Goal: Task Accomplishment & Management: Manage account settings

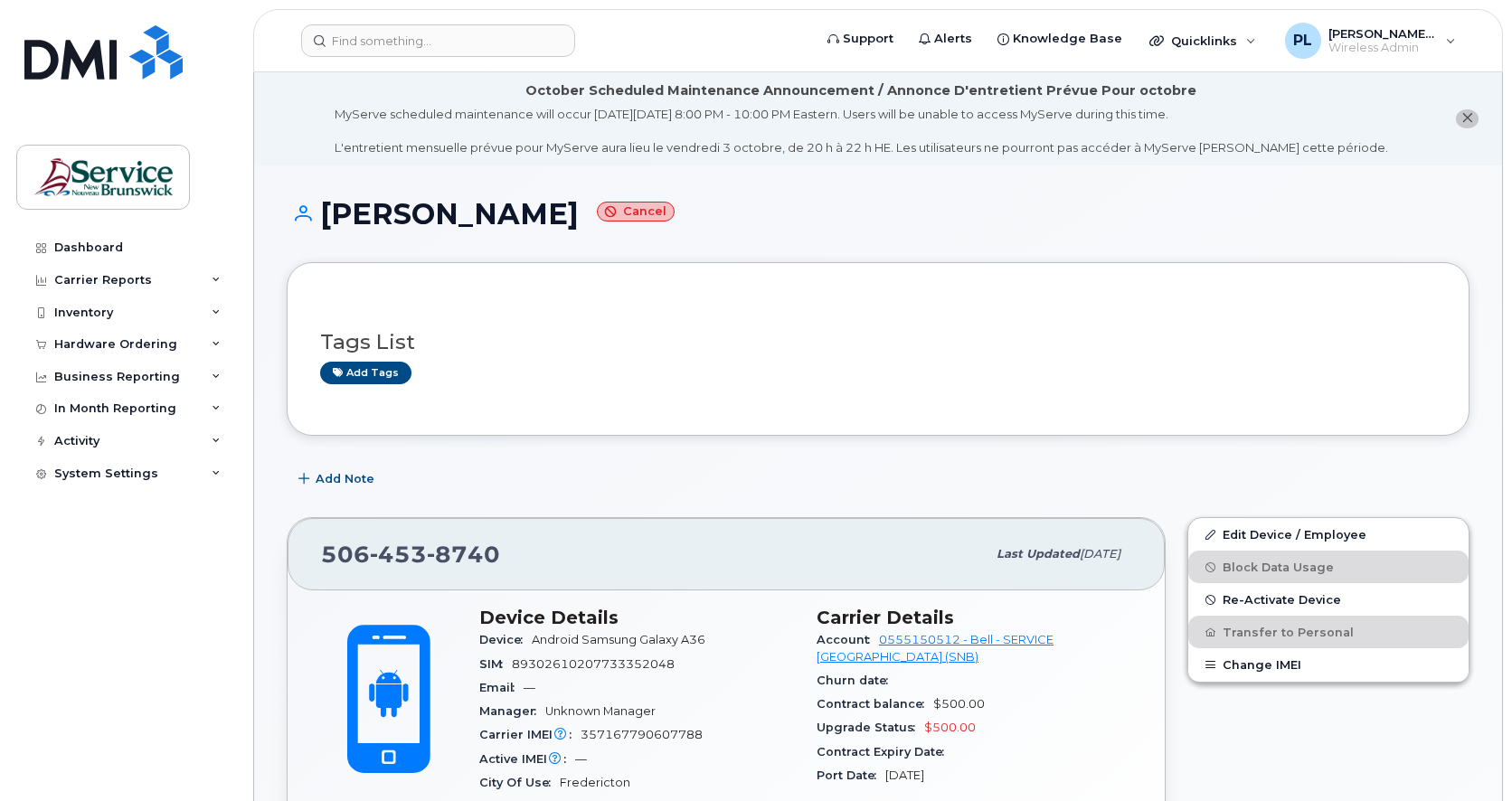
scroll to position [1938, 0]
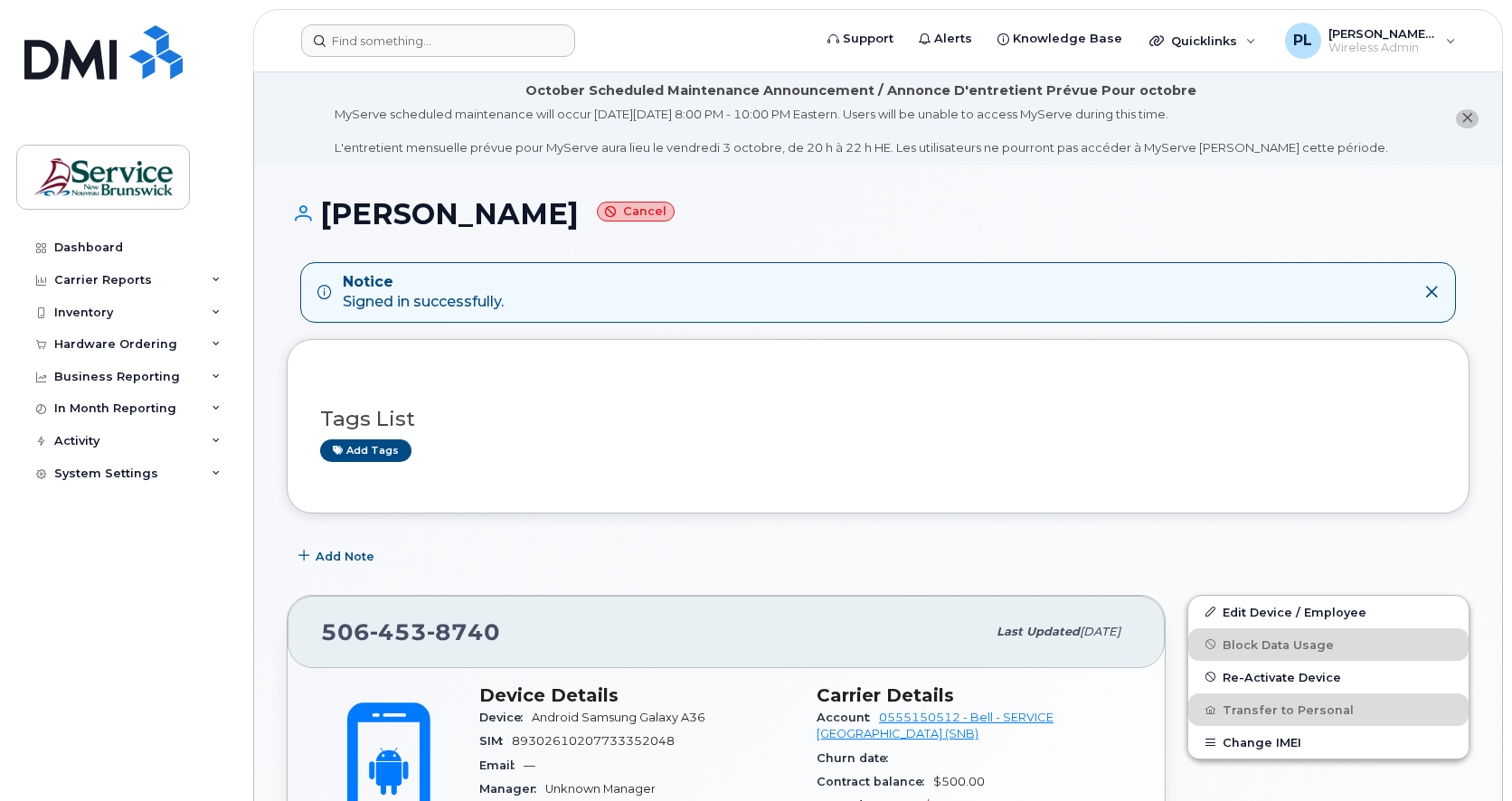
drag, startPoint x: 400, startPoint y: 80, endPoint x: 427, endPoint y: 42, distance: 46.6
click at [400, 79] on li "October Scheduled Maintenance Announcement / Annonce D'entretient Prévue Pour o…" at bounding box center [877, 119] width 1247 height 94
click at [432, 36] on input at bounding box center [438, 41] width 274 height 33
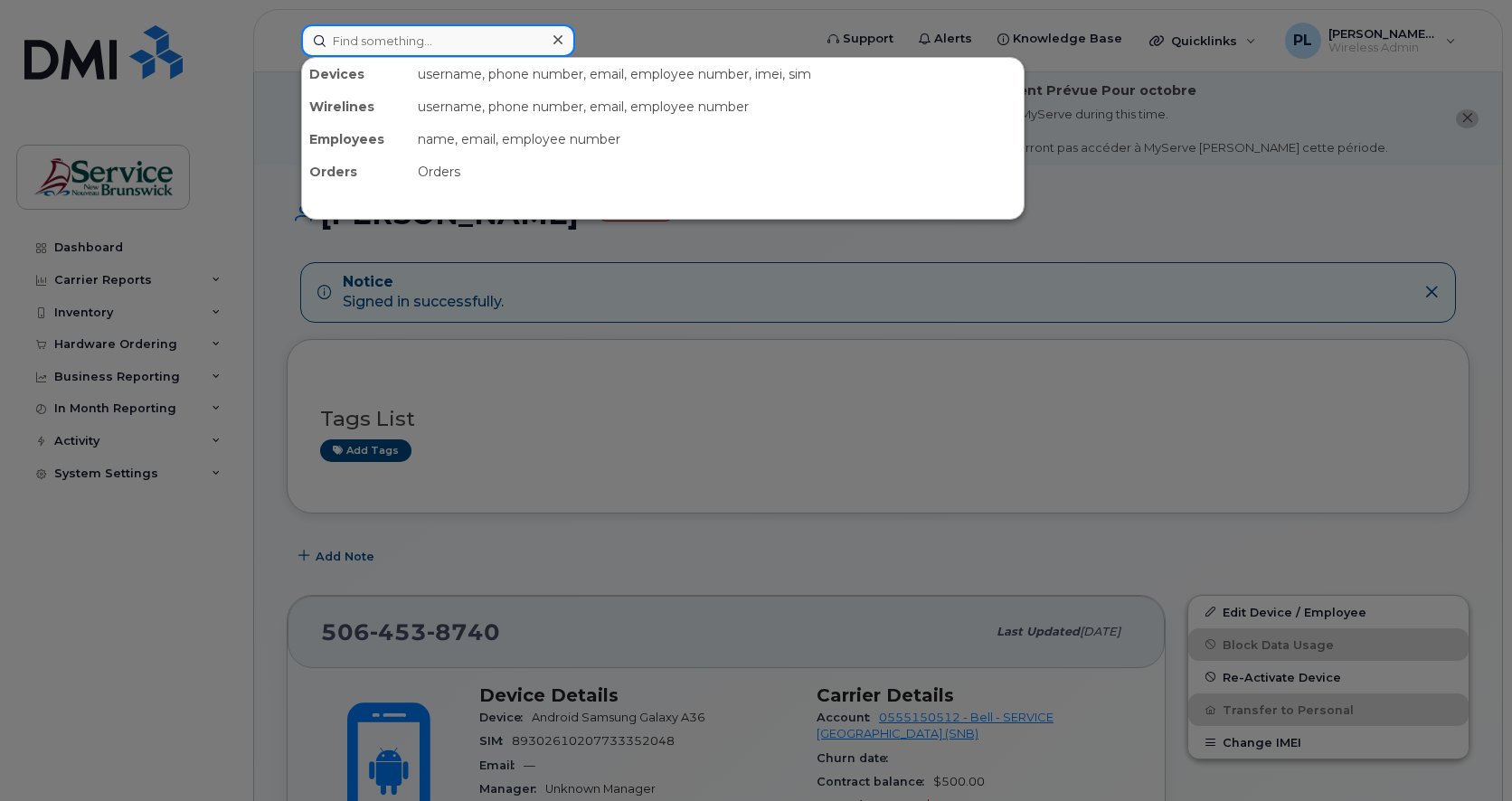
type input "f"
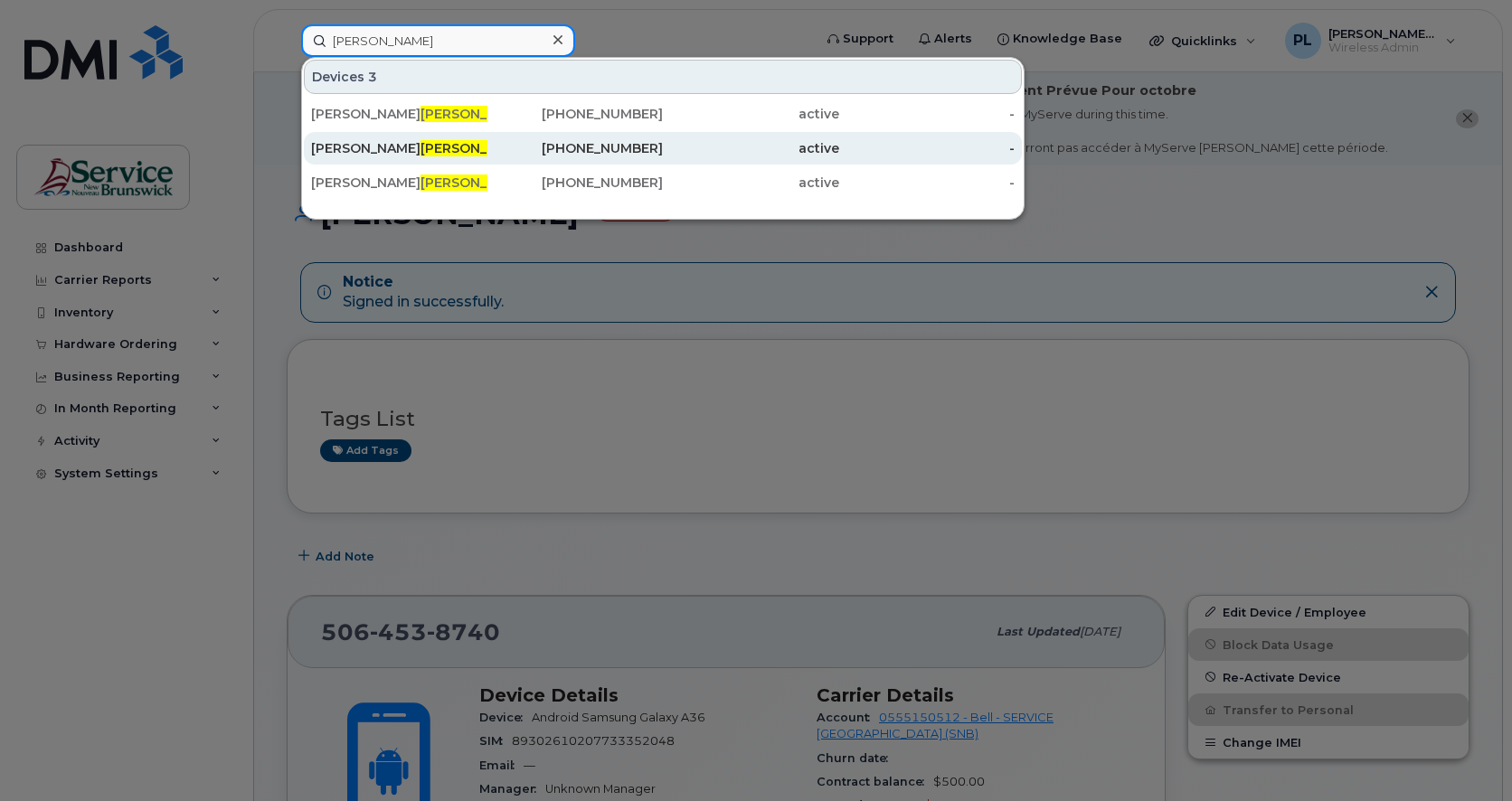
type input "[PERSON_NAME]"
click at [419, 153] on div "[PERSON_NAME] [PERSON_NAME]" at bounding box center [399, 148] width 176 height 18
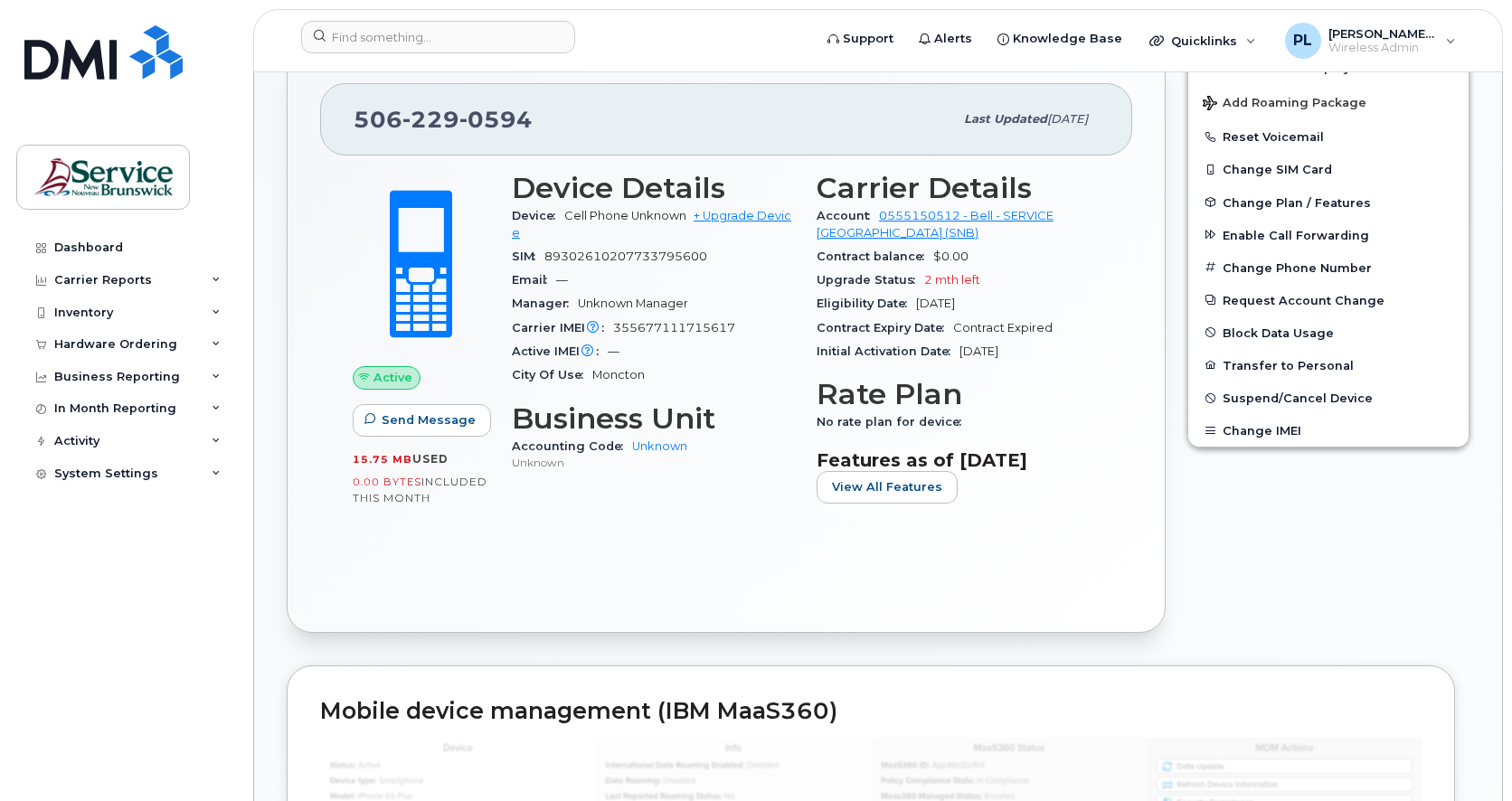
scroll to position [603, 0]
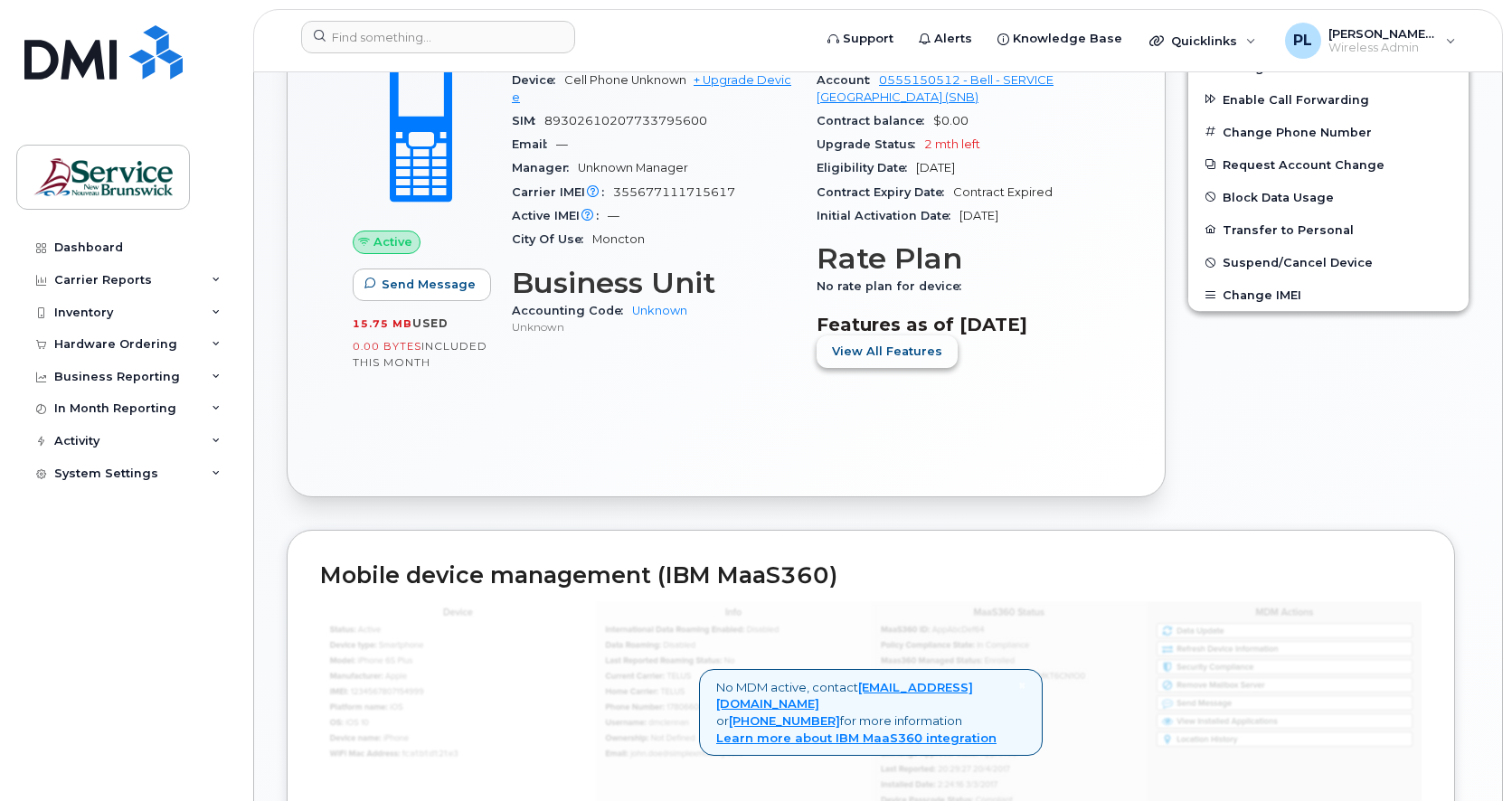
click at [897, 350] on span "View All Features" at bounding box center [886, 350] width 110 height 17
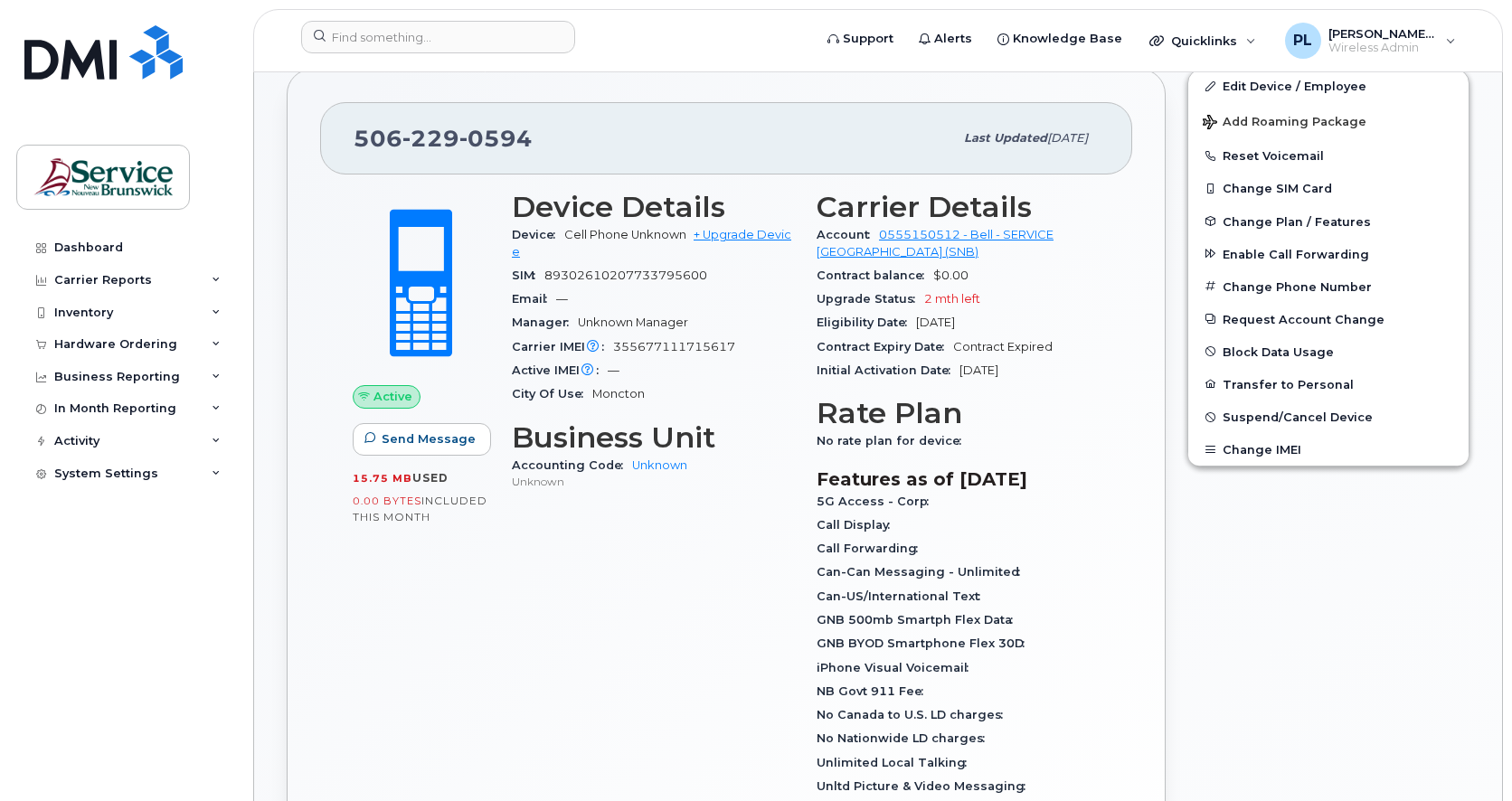
scroll to position [452, 0]
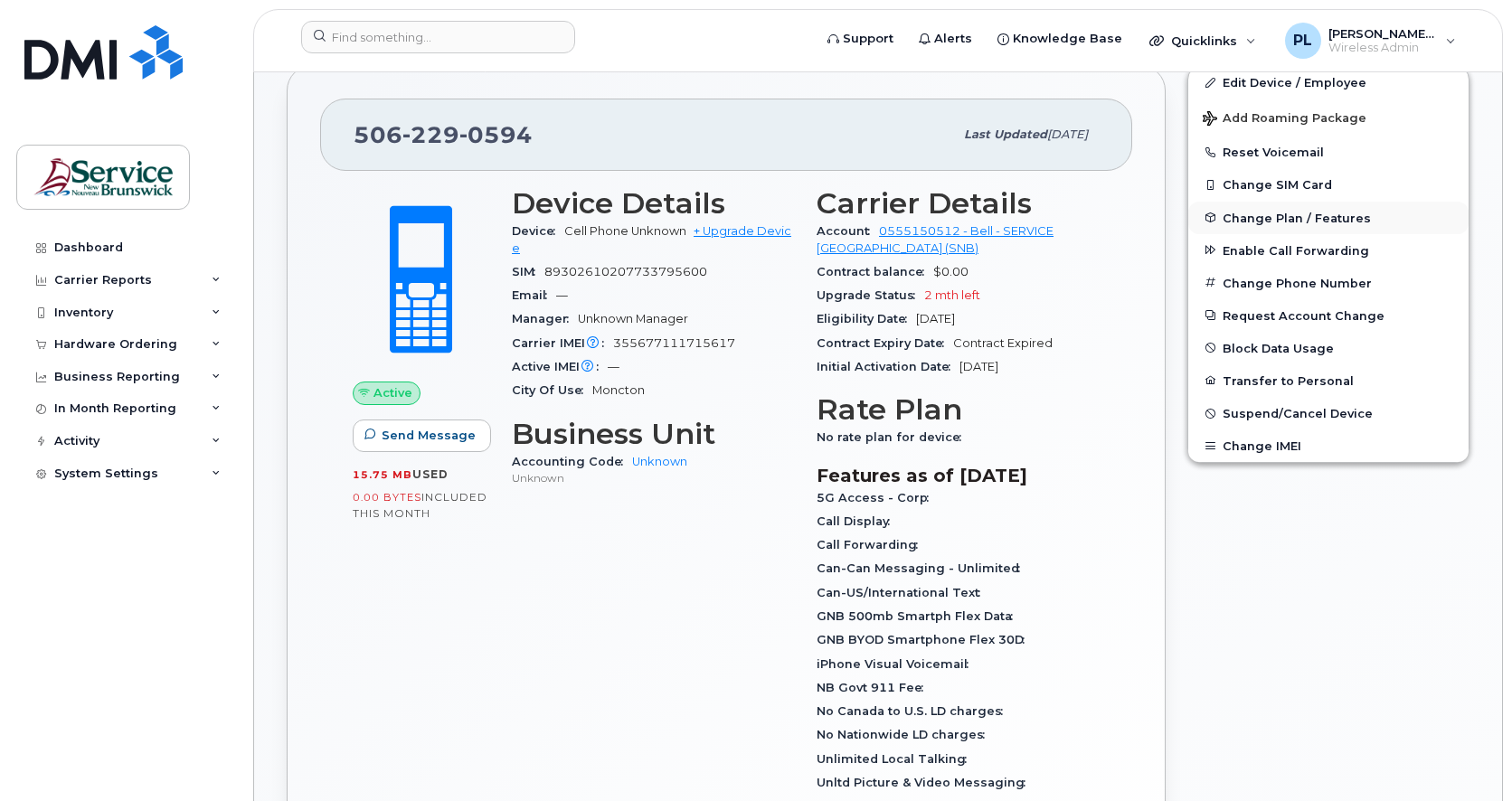
click at [1298, 210] on button "Change Plan / Features" at bounding box center [1328, 218] width 281 height 33
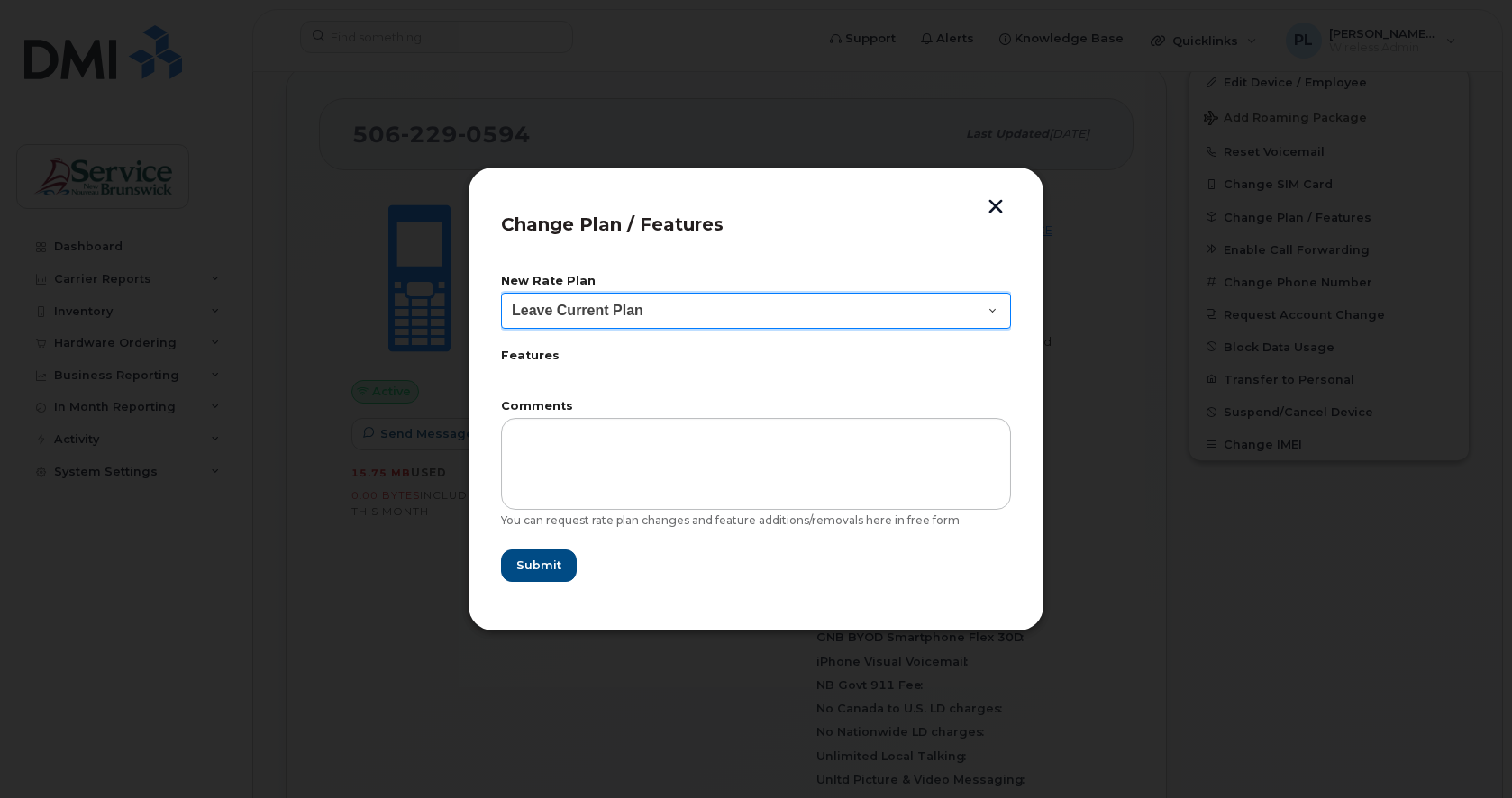
click at [638, 312] on select "Leave Current Plan Corporate Voice" at bounding box center [756, 310] width 510 height 36
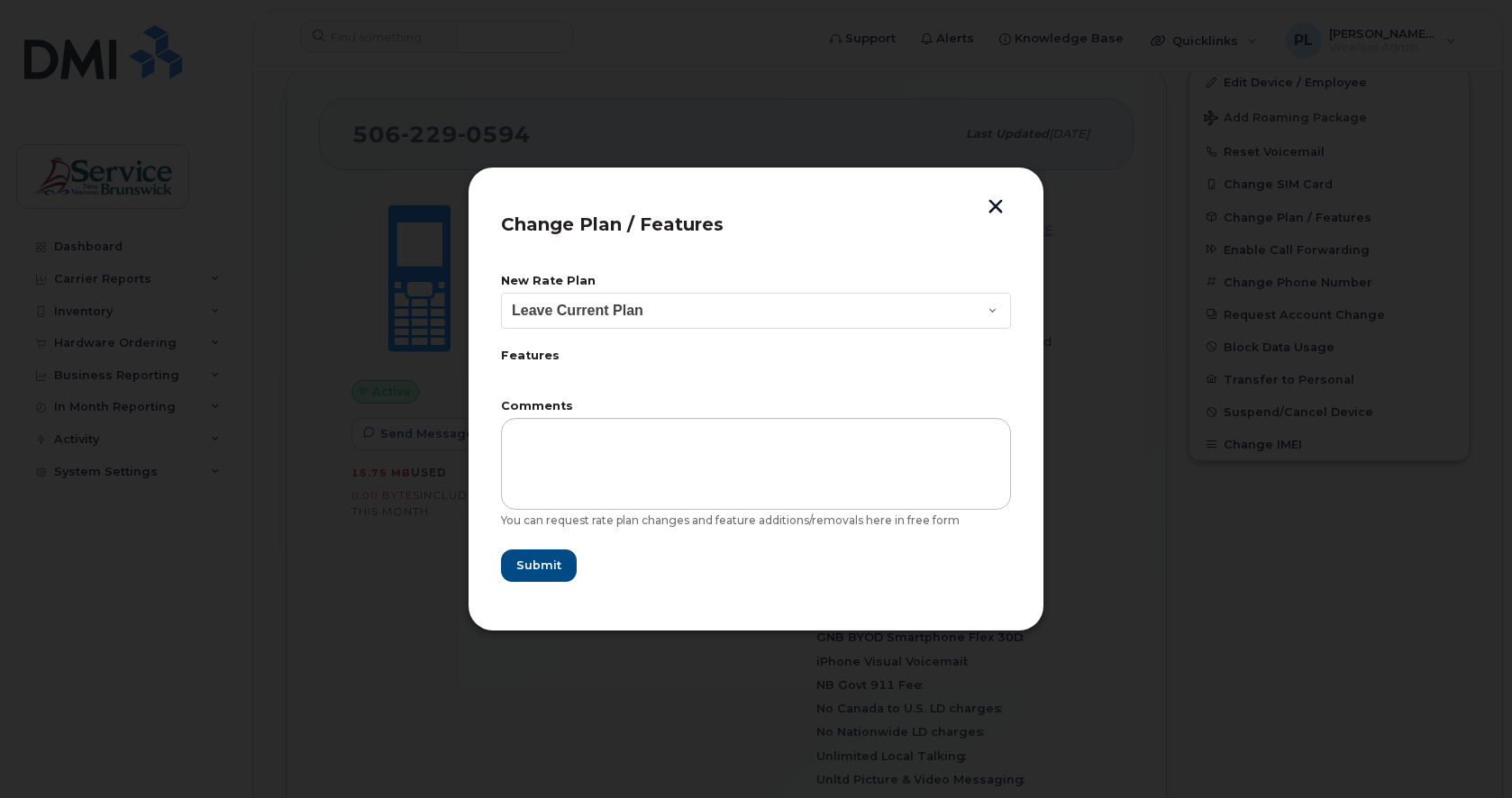
click at [1012, 211] on div "Change Plan / Features New Rate Plan Leave Current Plan Corporate Voice Feature…" at bounding box center [756, 399] width 577 height 465
click at [992, 210] on button "button" at bounding box center [995, 208] width 27 height 19
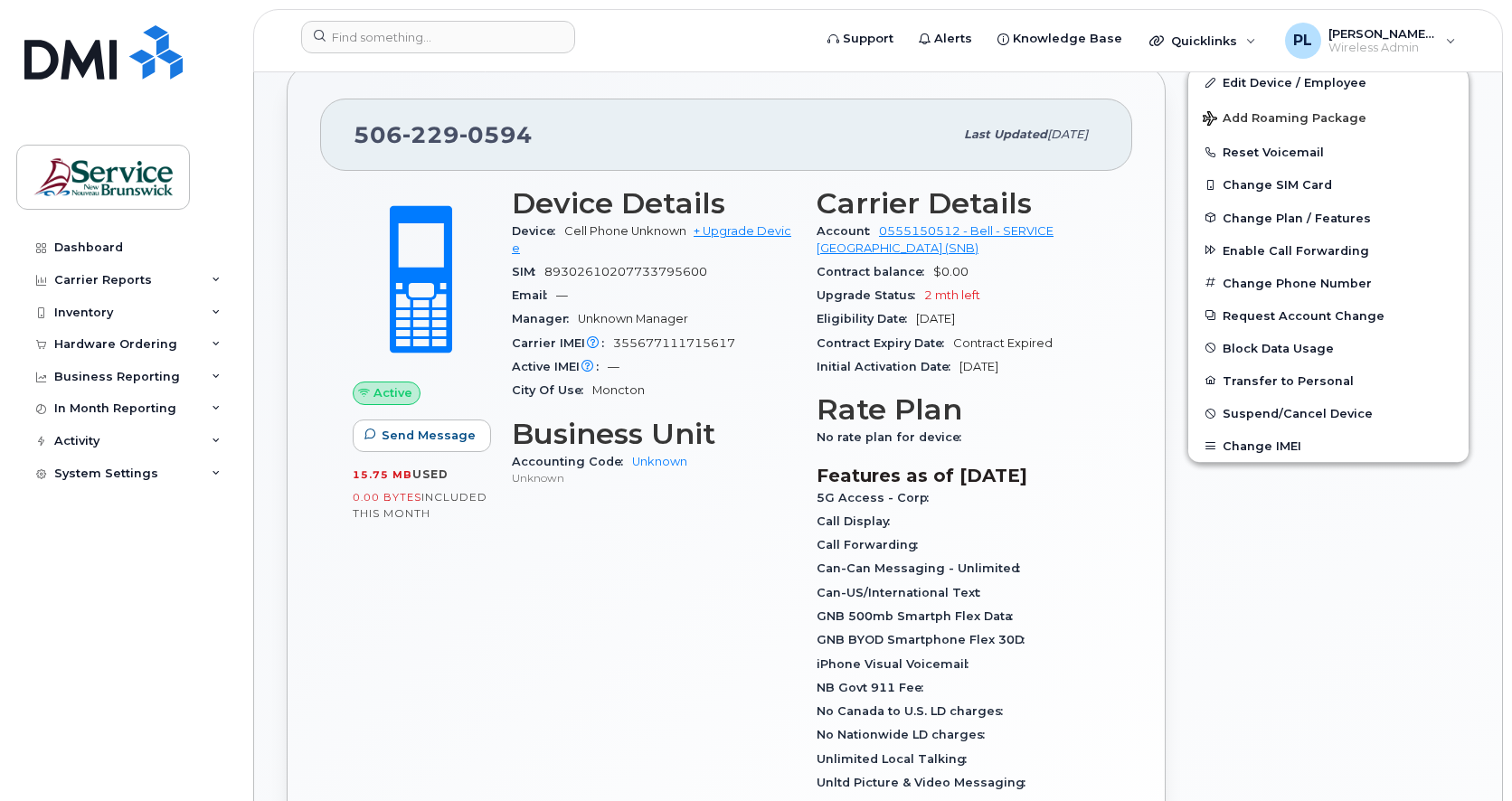
click at [351, 685] on div "Active Send Message 15.75 MB  used 0.00 Bytes  included this month" at bounding box center [422, 529] width 159 height 707
